Goal: Task Accomplishment & Management: Use online tool/utility

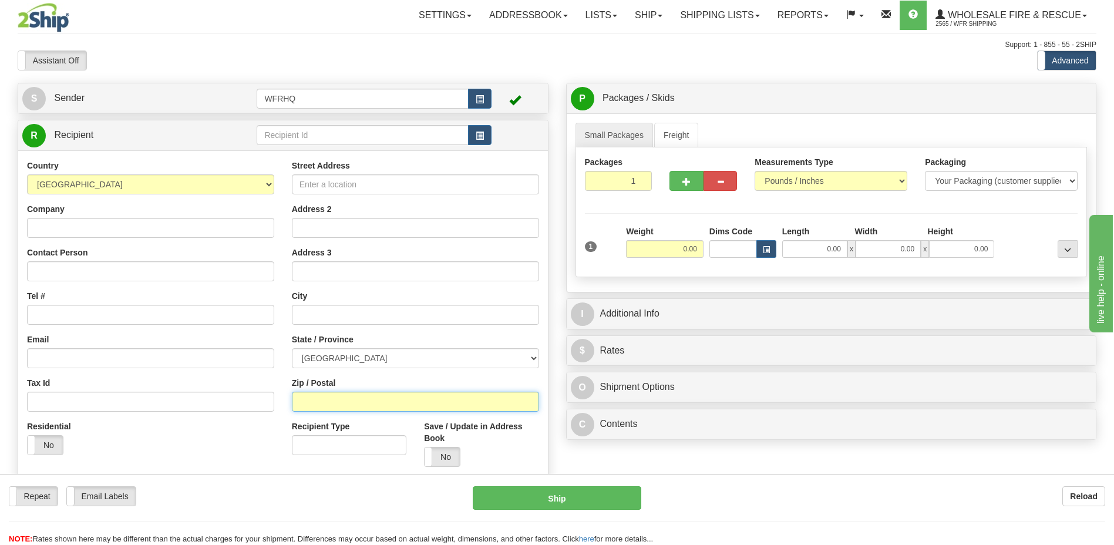
click at [293, 400] on input "Zip / Postal" at bounding box center [415, 402] width 247 height 20
type input "v0k2L0"
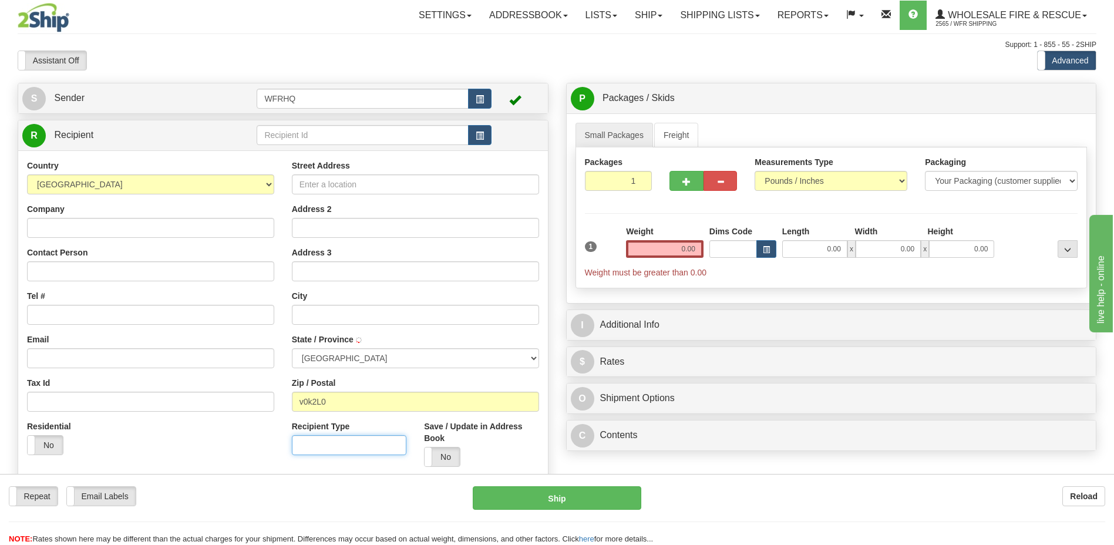
type input "SPENCES BRIDGE"
select select "BC"
click at [690, 247] on input "0.00" at bounding box center [665, 249] width 78 height 18
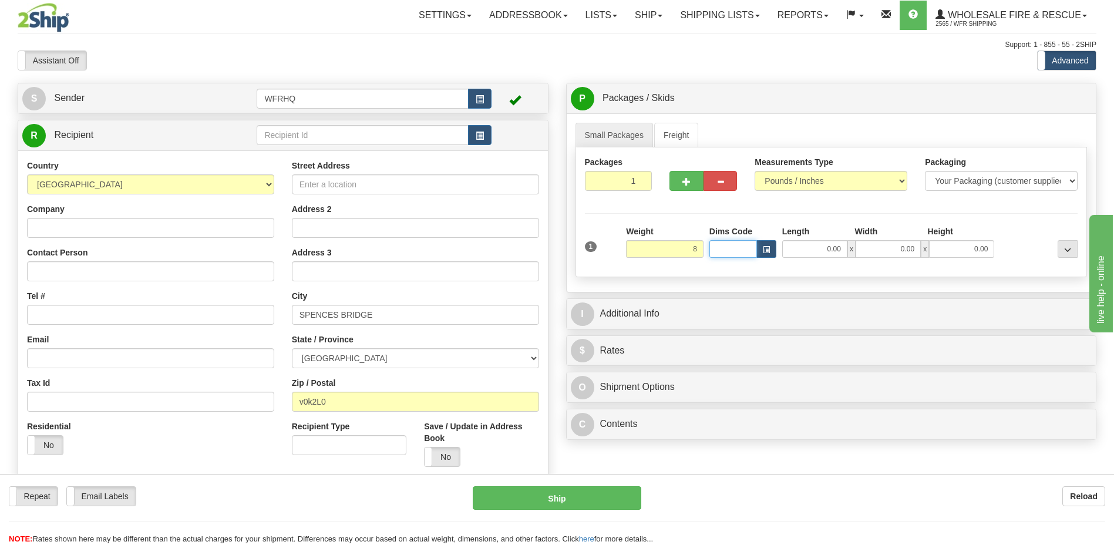
type input "8.00"
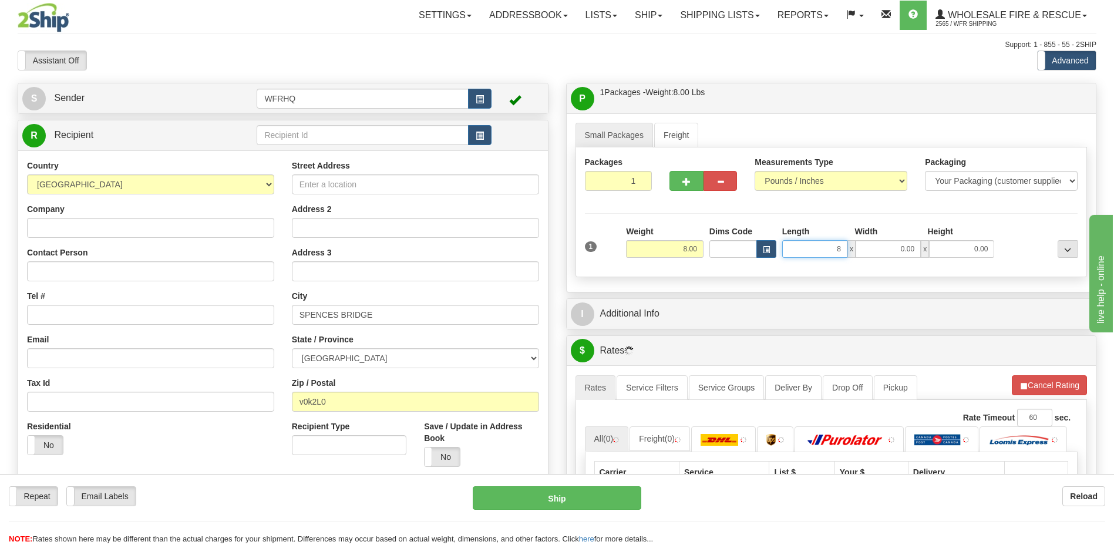
type input "8.00"
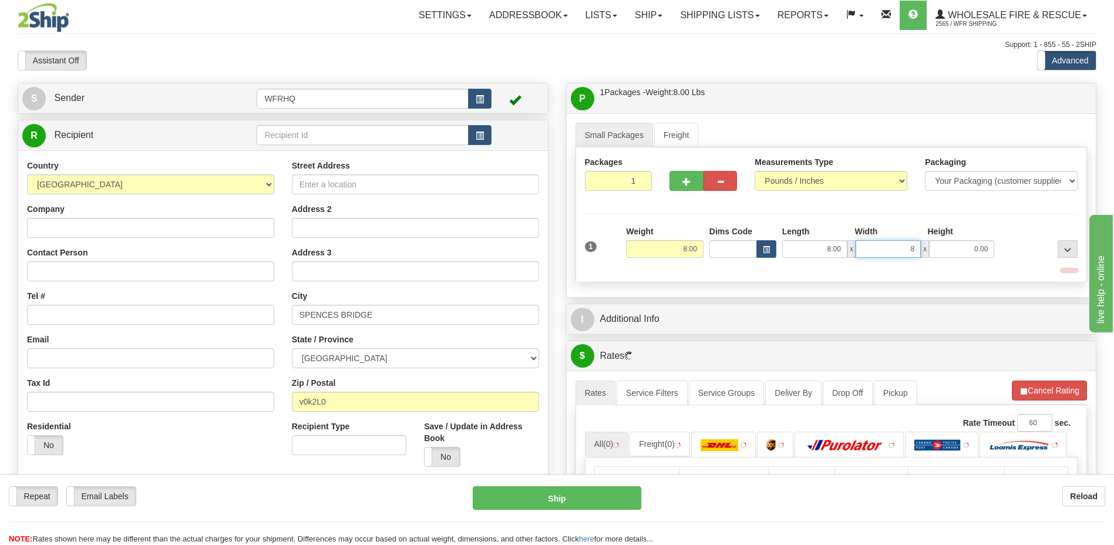
type input "8.00"
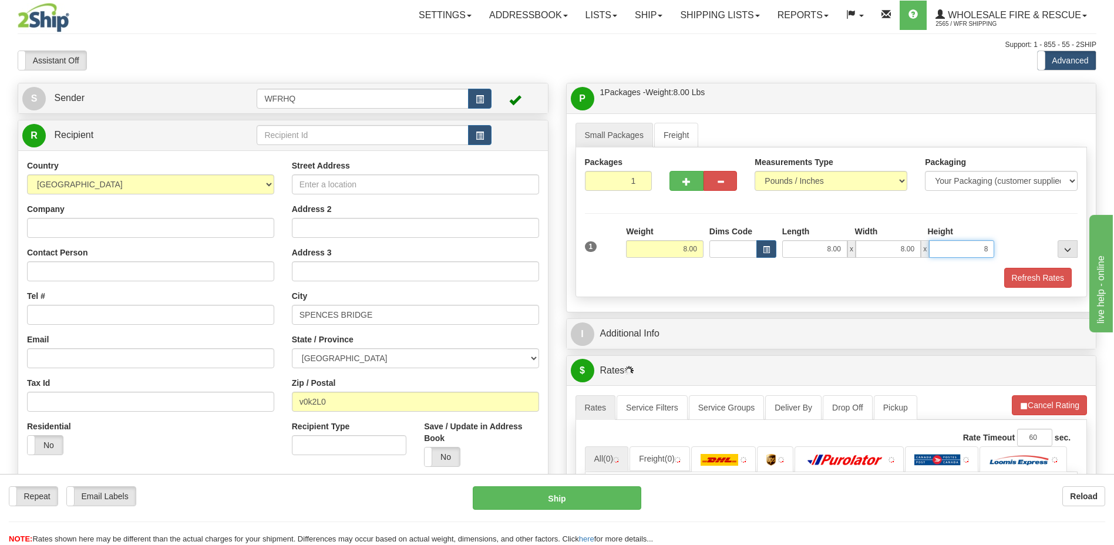
type input "8.00"
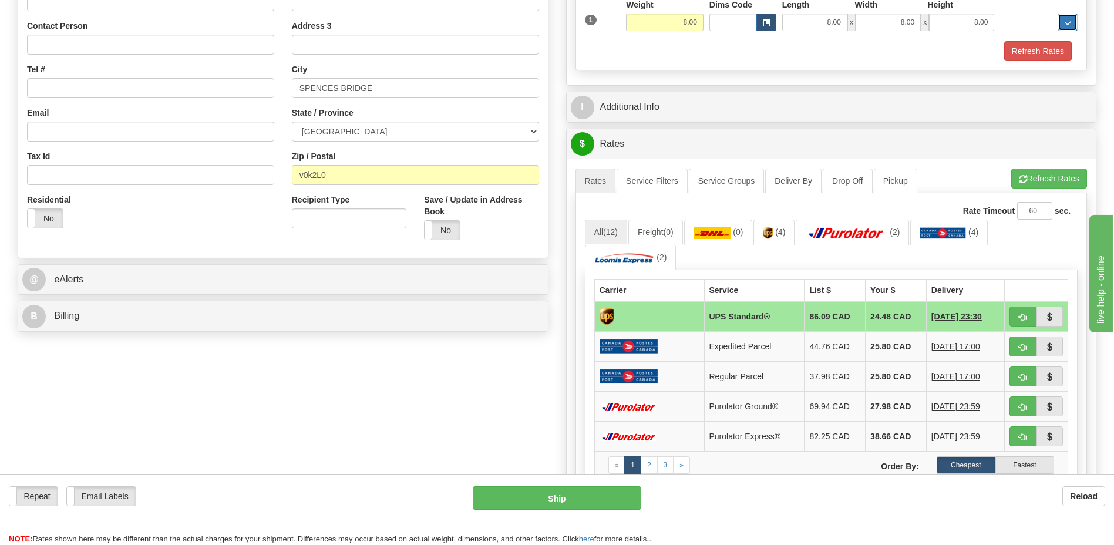
scroll to position [294, 0]
